Goal: Task Accomplishment & Management: Manage account settings

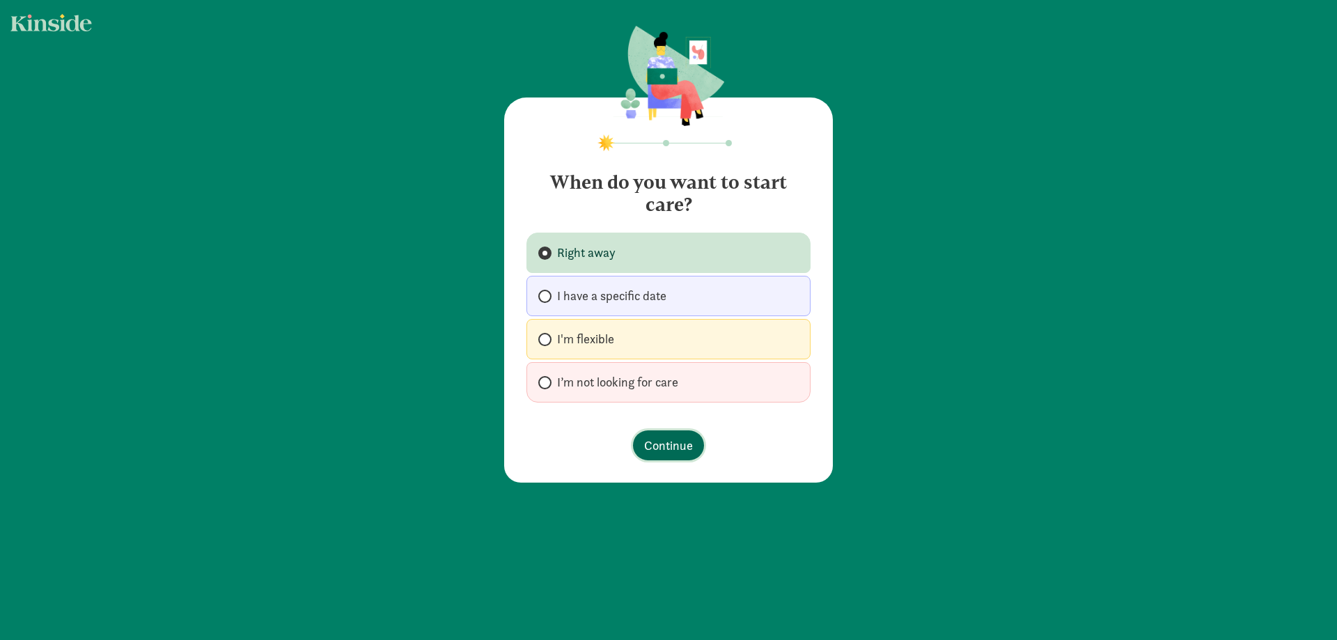
click at [660, 440] on span "Continue" at bounding box center [668, 445] width 49 height 19
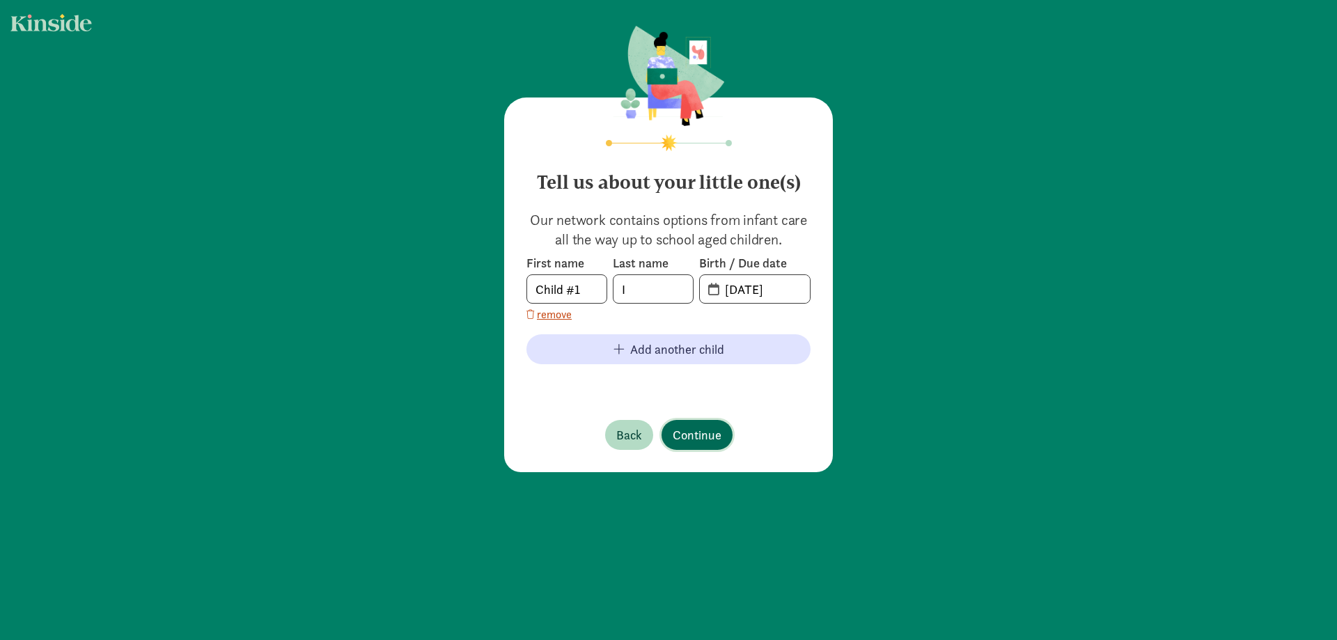
click at [683, 437] on span "Continue" at bounding box center [697, 435] width 49 height 19
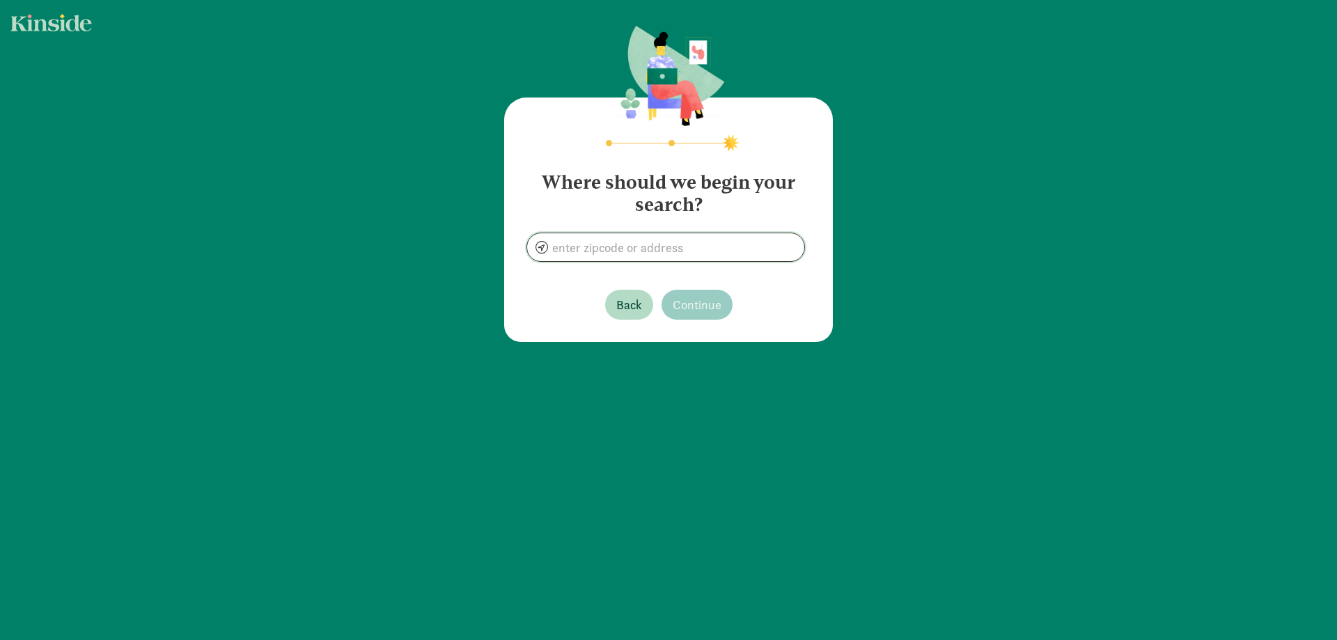
click at [639, 260] on input at bounding box center [665, 247] width 277 height 28
type input "[GEOGRAPHIC_DATA]، الولايات المتحدة"
click at [708, 298] on span "Continue" at bounding box center [697, 304] width 49 height 19
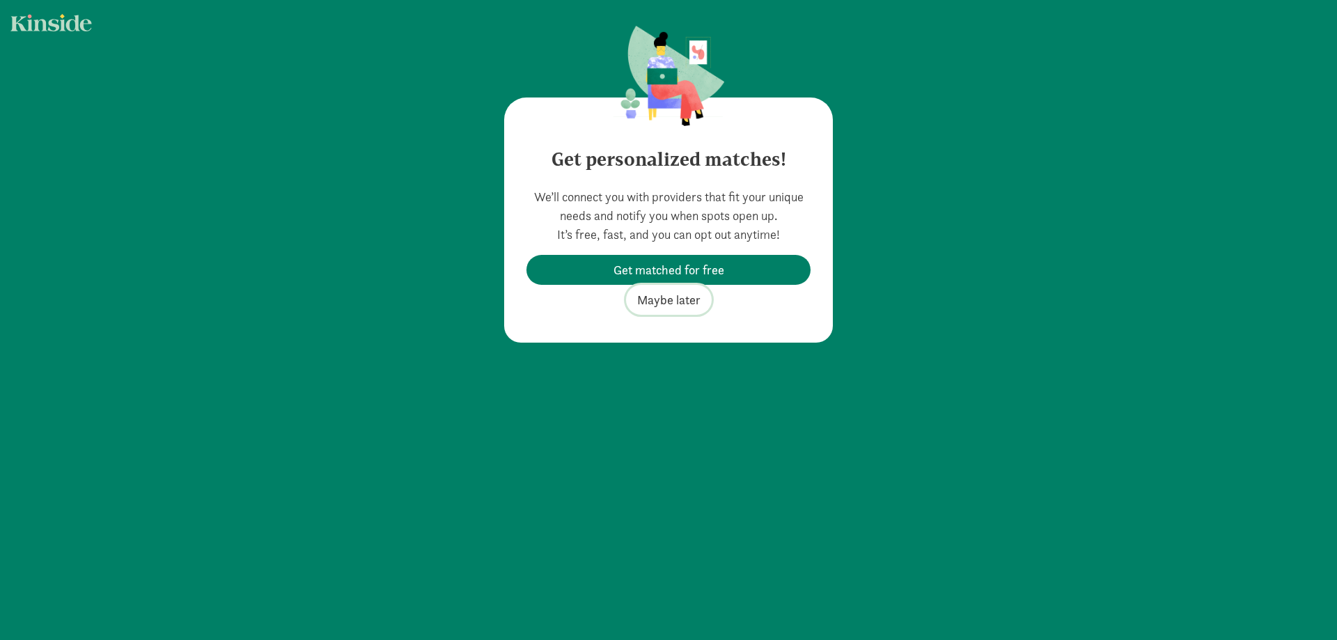
click at [676, 293] on span "Maybe later" at bounding box center [668, 299] width 63 height 19
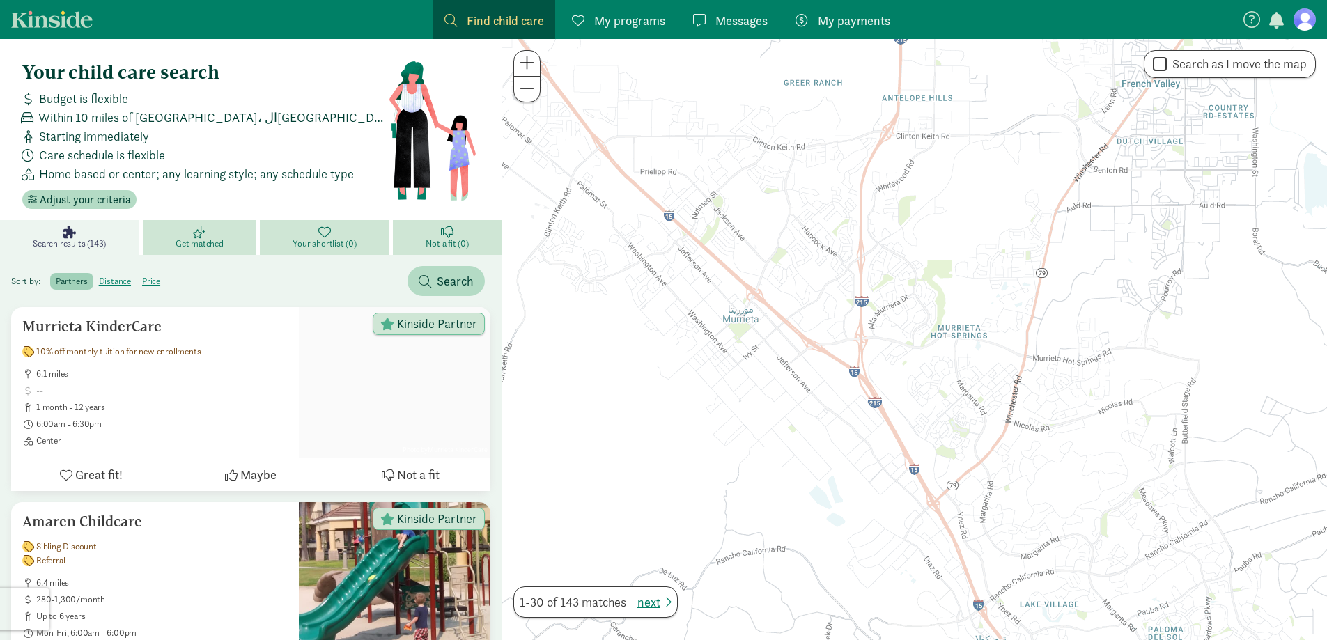
click at [1310, 18] on figure at bounding box center [1304, 19] width 22 height 22
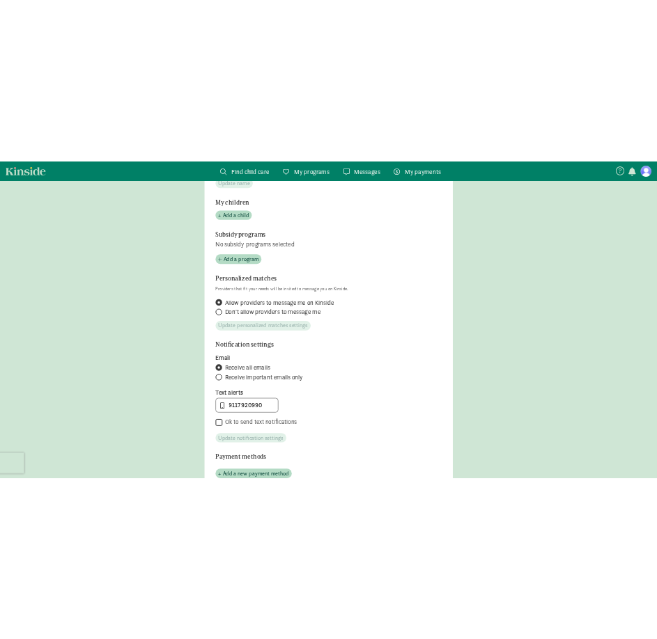
scroll to position [348, 0]
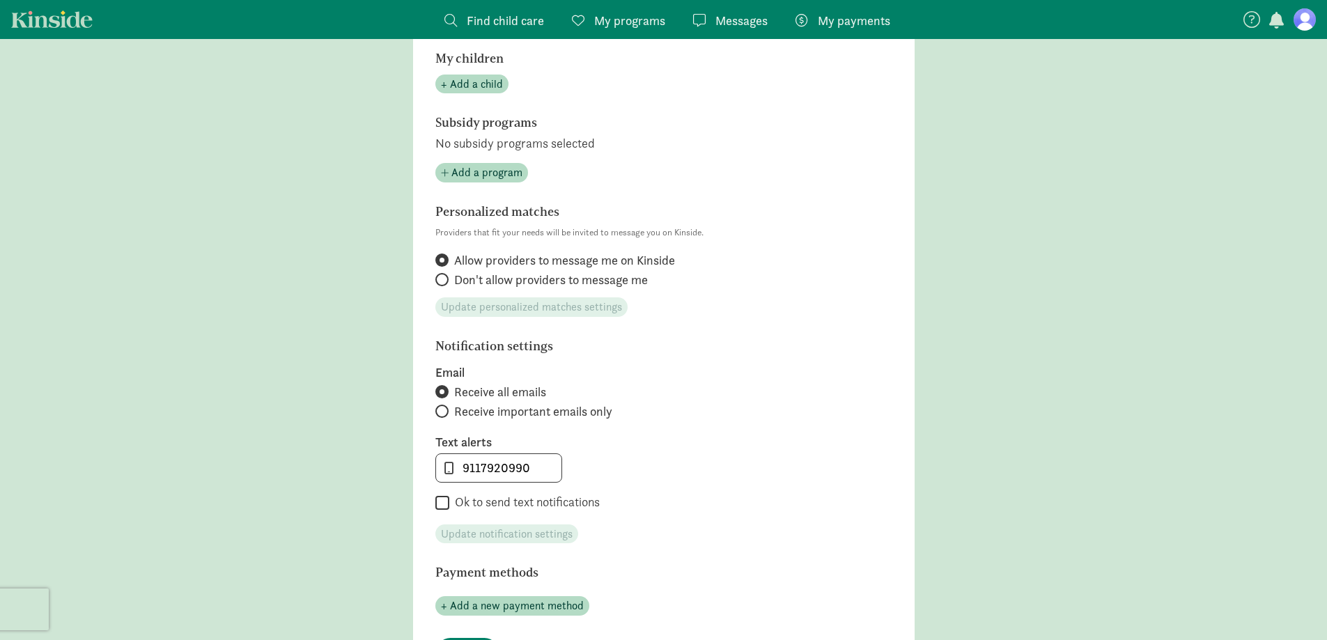
click at [449, 504] on input "Ok to send text notifications" at bounding box center [442, 503] width 14 height 19
checkbox input "true"
click at [515, 469] on input "9117920990" at bounding box center [498, 468] width 125 height 28
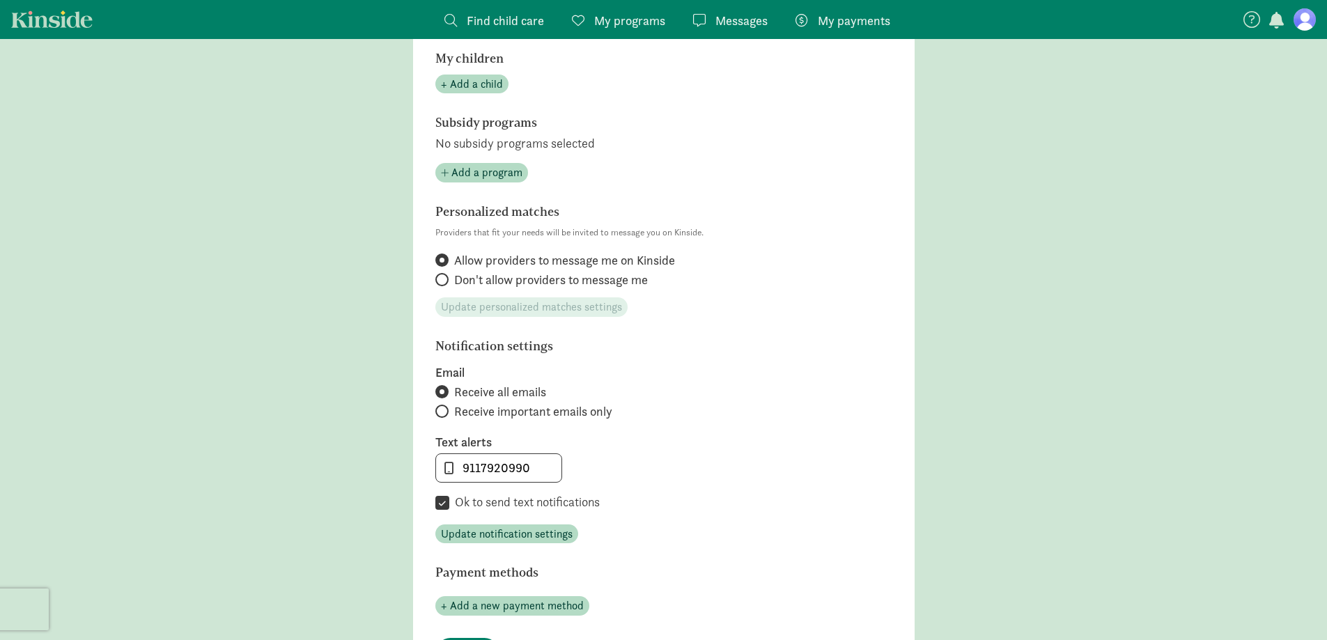
click at [629, 448] on label "Text alerts" at bounding box center [663, 442] width 457 height 17
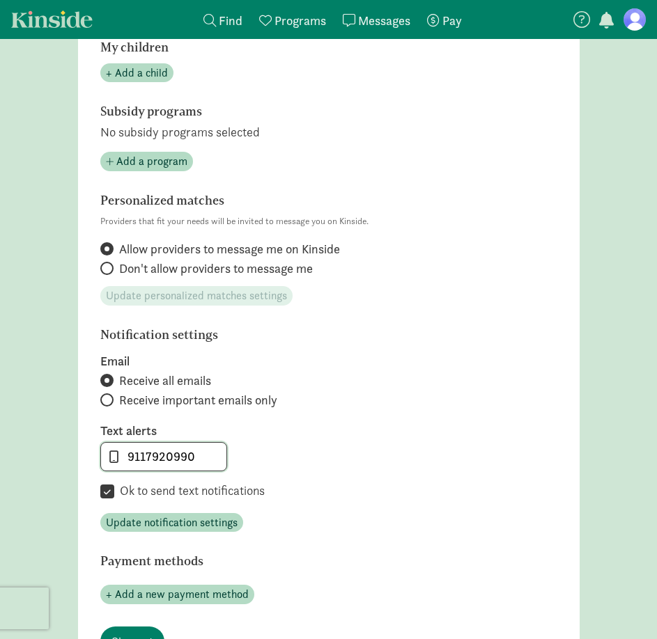
click at [203, 464] on input "9117920990" at bounding box center [163, 457] width 125 height 28
paste input "[PHONE_NUMBER]"
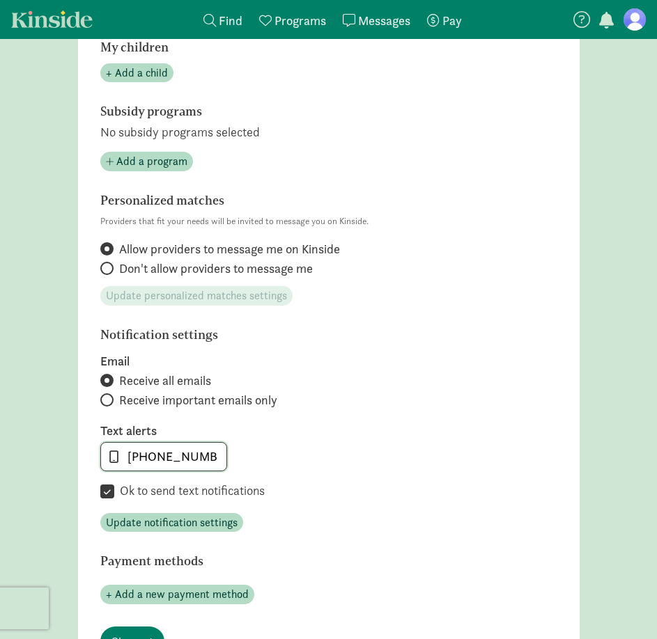
type input "[PHONE_NUMBER]"
click at [288, 465] on div "[PHONE_NUMBER]" at bounding box center [328, 456] width 457 height 29
click at [215, 519] on span "Update notification settings" at bounding box center [172, 523] width 132 height 17
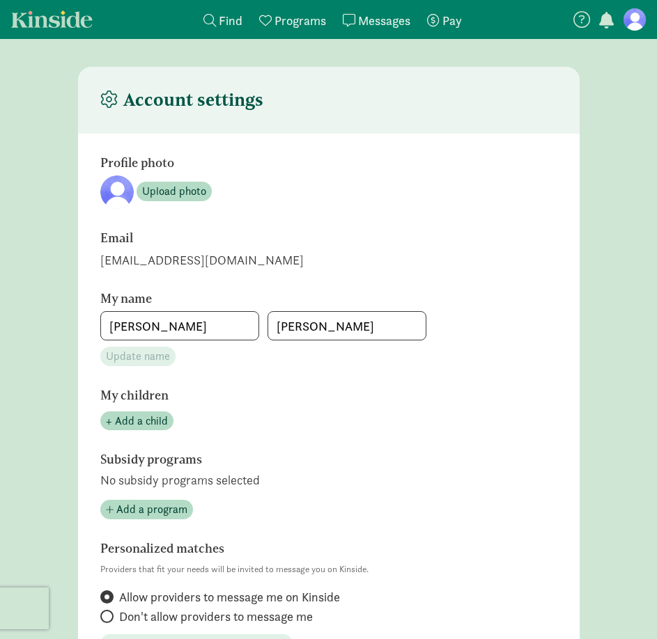
click at [627, 22] on figure at bounding box center [634, 19] width 22 height 22
click at [632, 26] on figure at bounding box center [634, 19] width 22 height 22
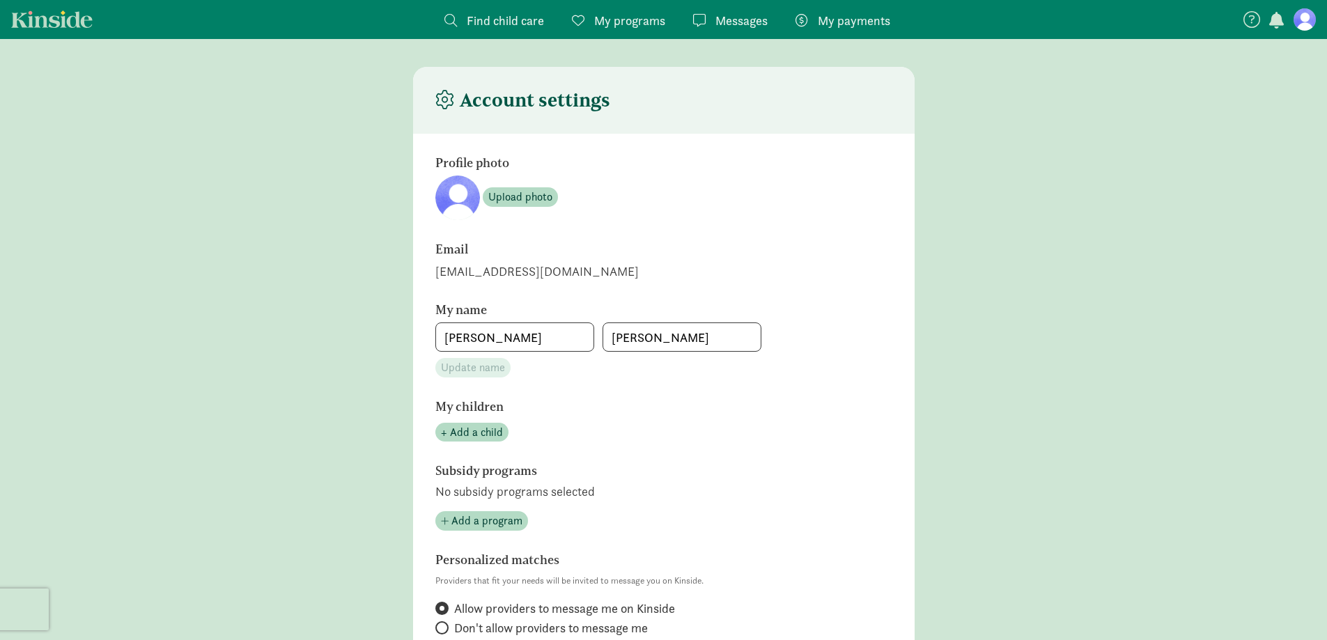
click at [1310, 13] on figure at bounding box center [1304, 19] width 22 height 22
click at [1310, 14] on figure at bounding box center [1304, 19] width 22 height 22
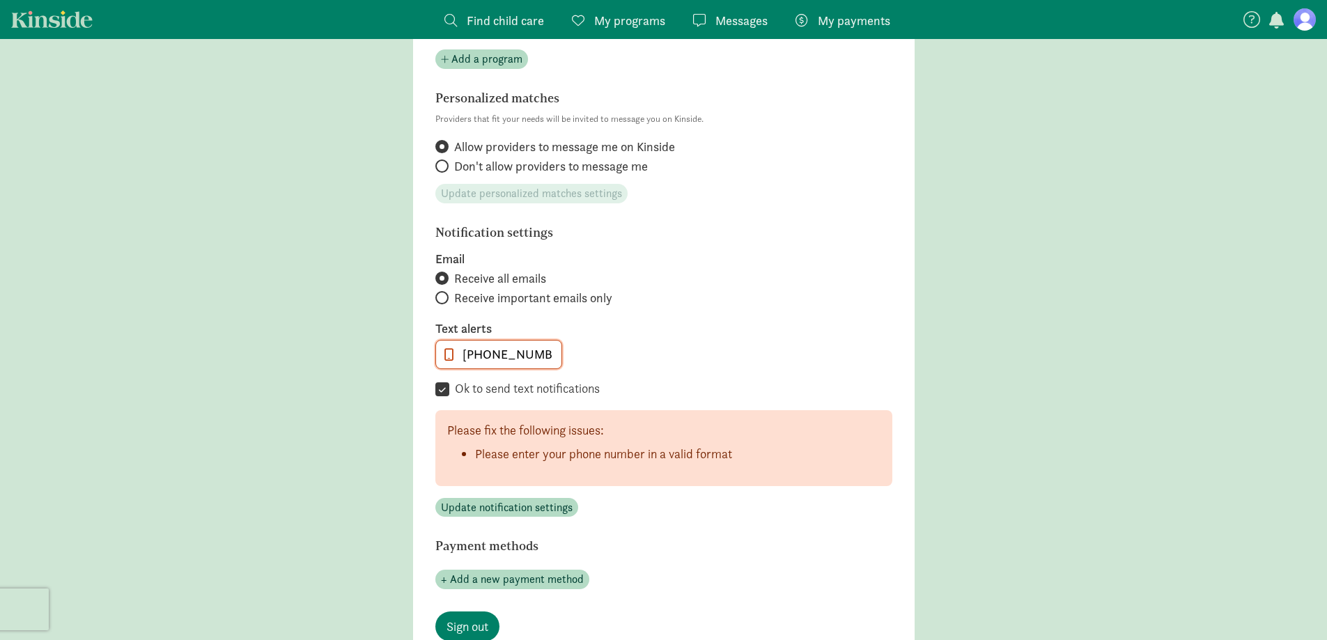
scroll to position [224, 0]
